Goal: Information Seeking & Learning: Learn about a topic

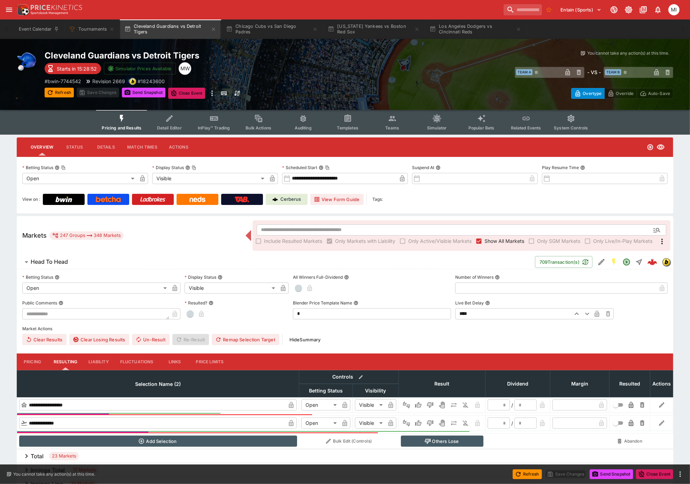
click at [273, 41] on div "Cleveland Guardians vs Detroit Tigers Starts in 15:28:52 Simulator Prices Avail…" at bounding box center [345, 74] width 690 height 71
click at [273, 33] on button "Chicago Cubs vs San Diego Padres" at bounding box center [272, 28] width 100 height 19
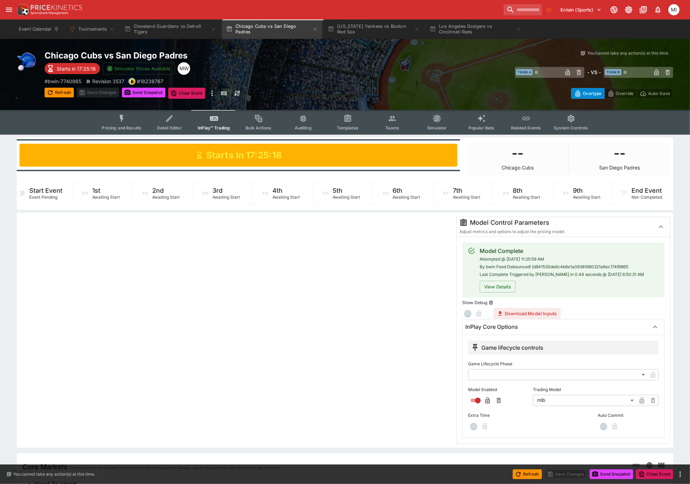
click at [124, 115] on icon "Event type filters" at bounding box center [122, 118] width 4 height 7
